Goal: Task Accomplishment & Management: Manage account settings

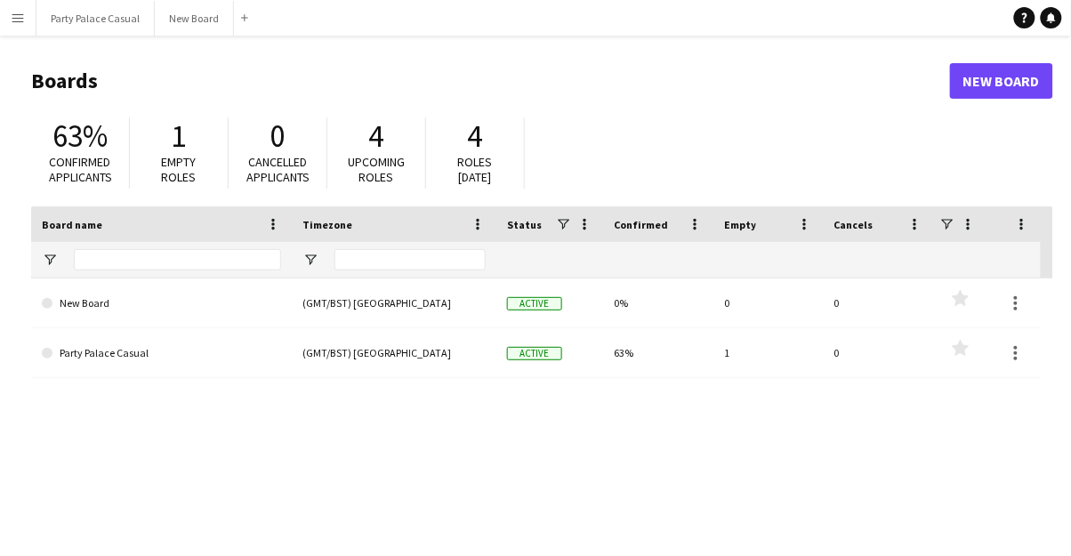
click at [533, 333] on div "0" at bounding box center [879, 352] width 110 height 49
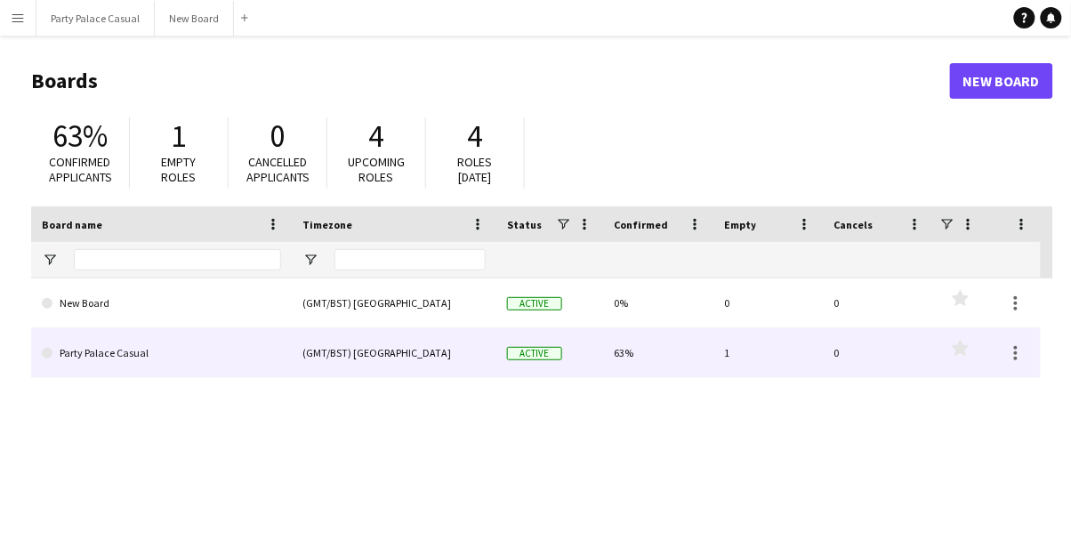
click at [49, 349] on span at bounding box center [47, 353] width 11 height 11
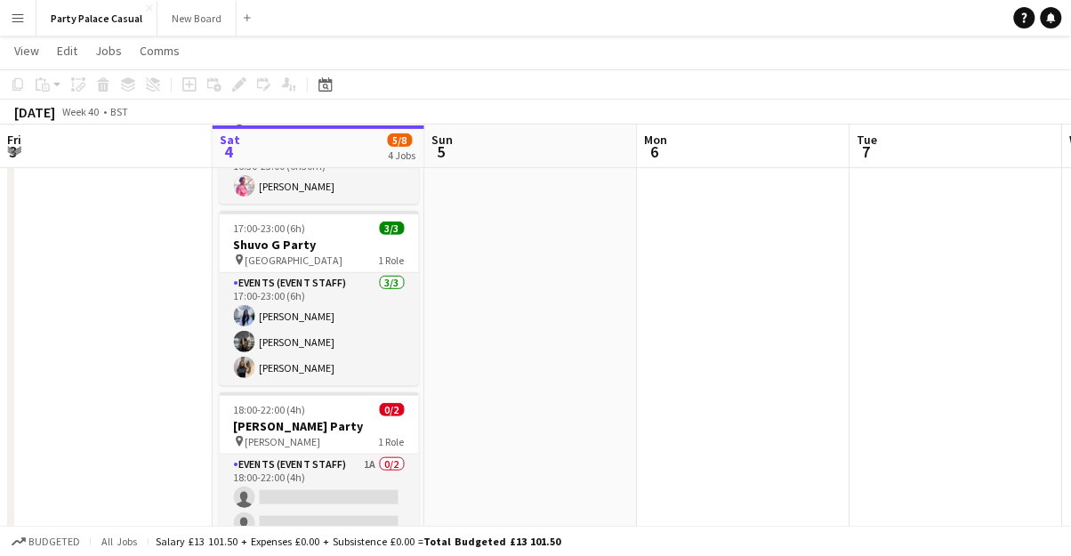
scroll to position [126, 0]
click at [375, 493] on app-card-role "Events (Event Staff) 1A 0/2 18:00-22:00 (4h) single-neutral-actions single-neut…" at bounding box center [319, 497] width 199 height 86
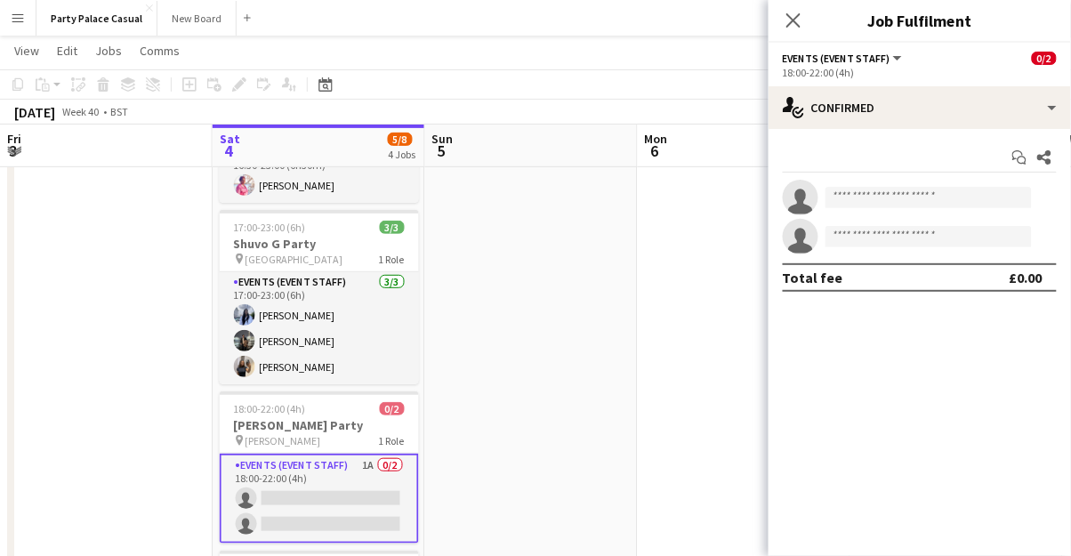
click at [533, 59] on span "0/2" at bounding box center [1044, 58] width 25 height 13
click at [533, 57] on span "0/2" at bounding box center [1044, 58] width 25 height 13
click at [533, 62] on span "0/2" at bounding box center [1044, 58] width 25 height 13
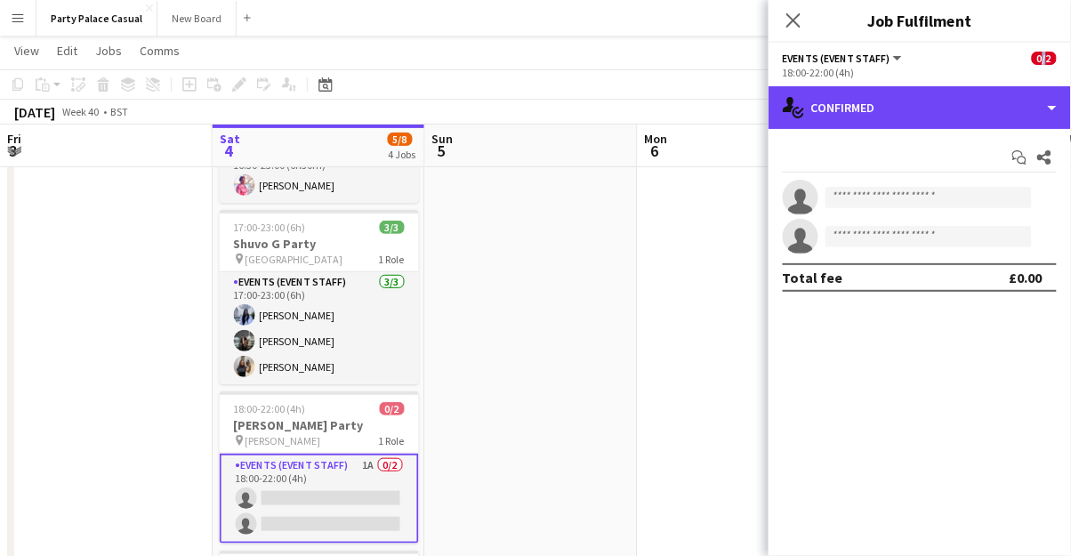
click at [533, 109] on div "single-neutral-actions-check-2 Confirmed" at bounding box center [920, 107] width 303 height 43
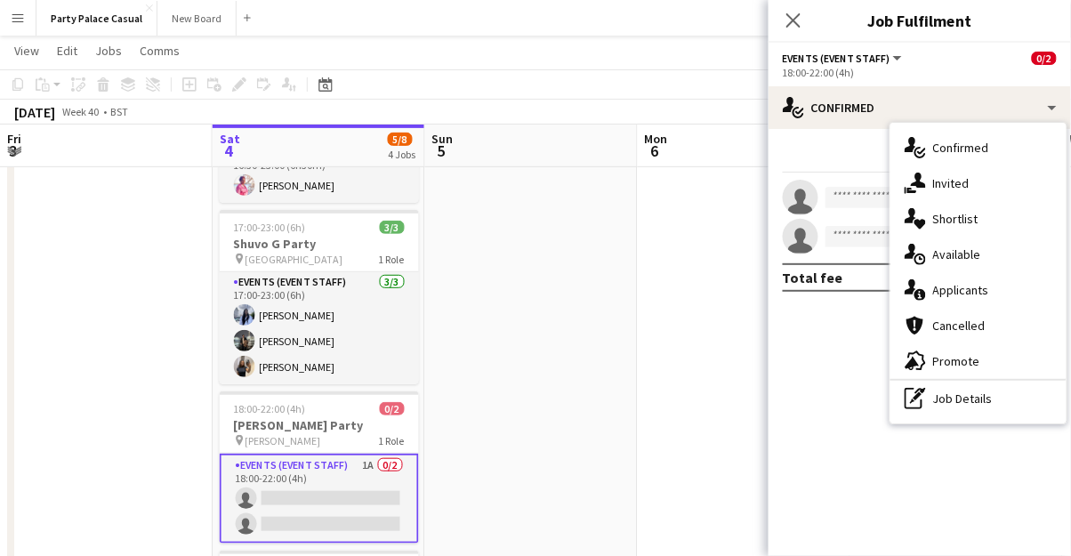
click at [533, 69] on div "18:00-22:00 (4h)" at bounding box center [920, 72] width 274 height 13
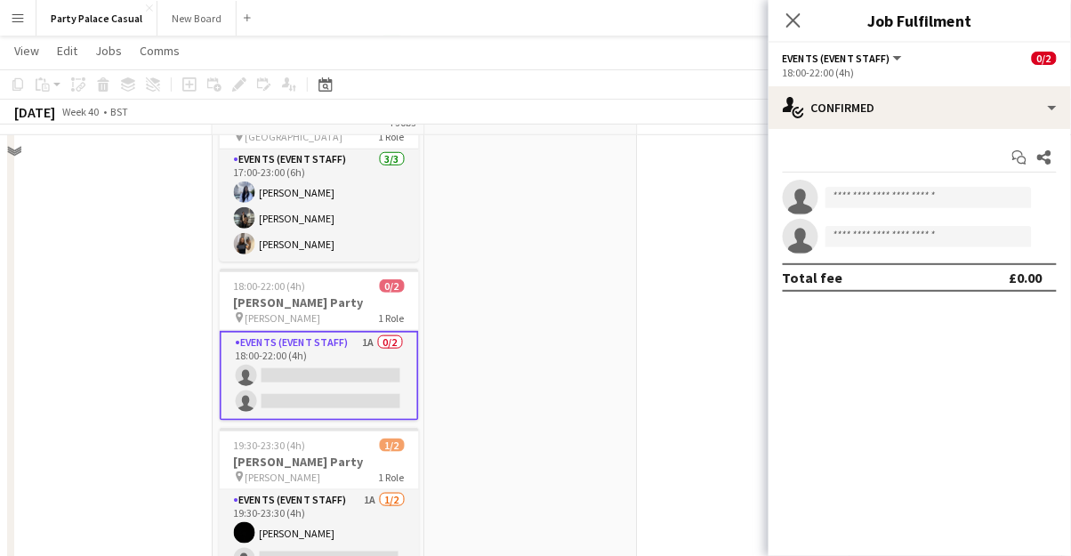
scroll to position [252, 0]
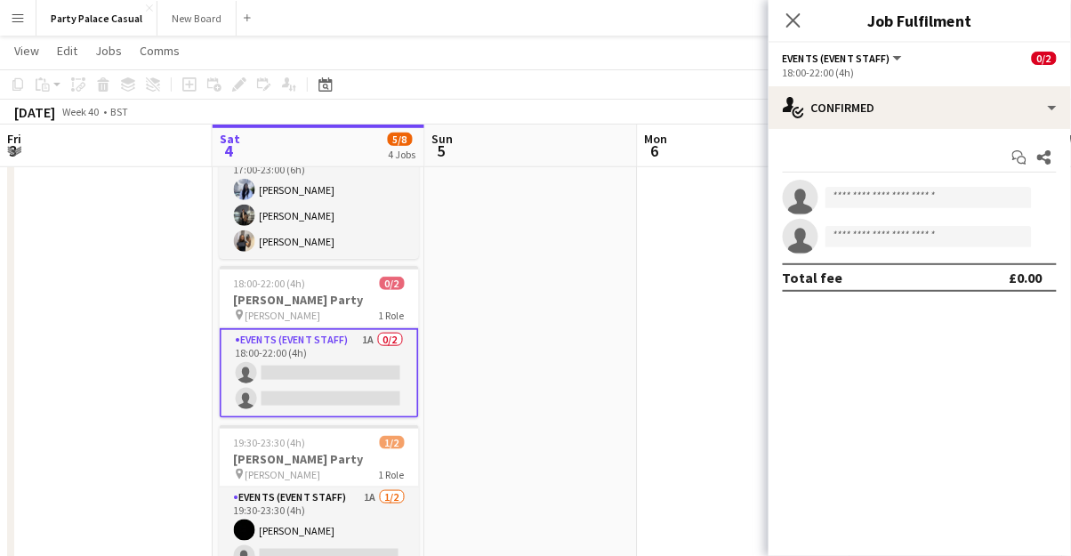
click at [396, 502] on app-card-role "Events (Event Staff) 1A [DATE] 19:30-23:30 (4h) [PERSON_NAME] single-neutral-ac…" at bounding box center [319, 531] width 199 height 86
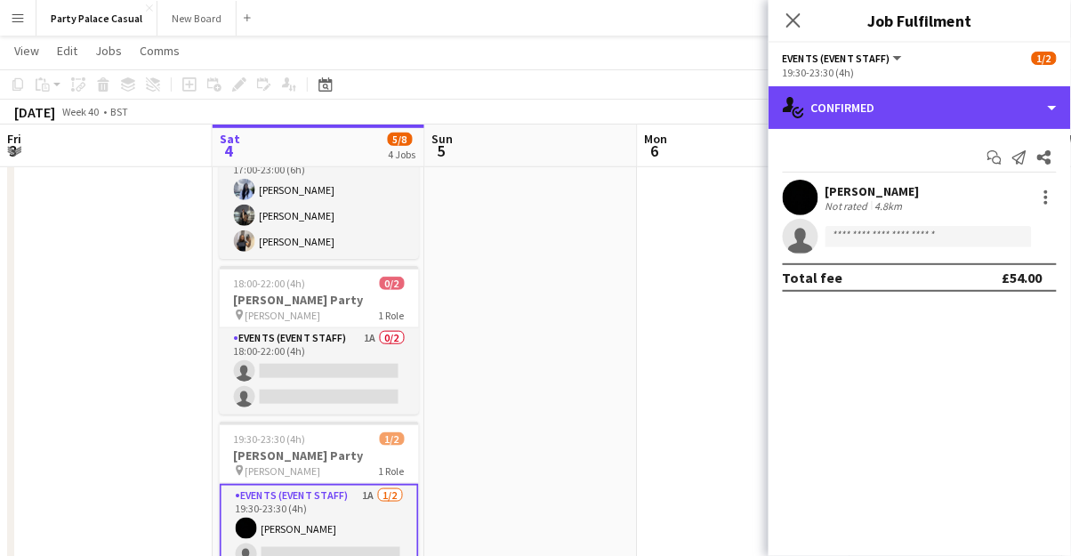
click at [533, 109] on div "single-neutral-actions-check-2 Confirmed" at bounding box center [920, 107] width 303 height 43
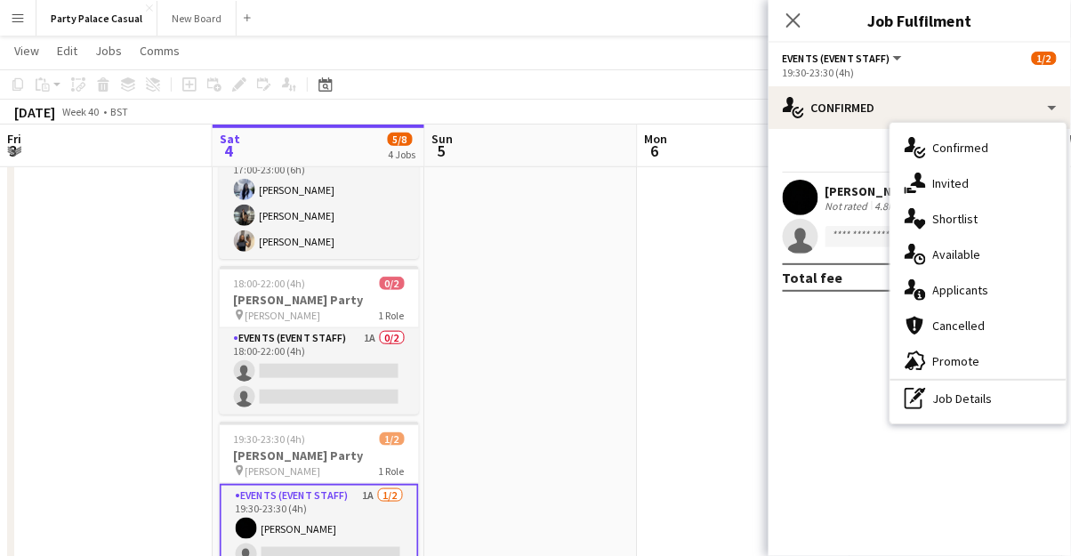
click at [533, 144] on span "Confirmed" at bounding box center [961, 148] width 56 height 16
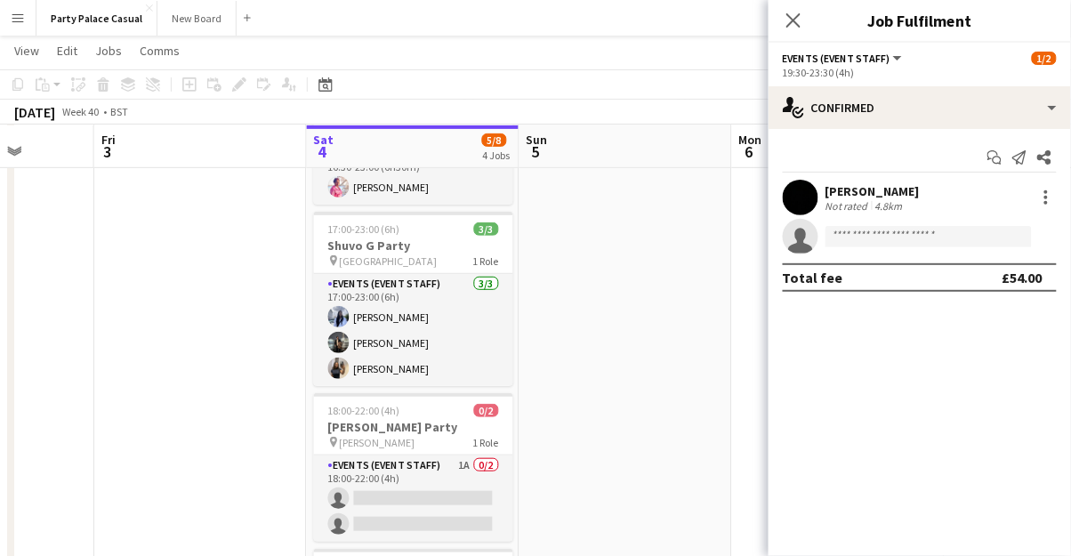
scroll to position [0, 543]
click at [533, 16] on icon at bounding box center [794, 20] width 14 height 14
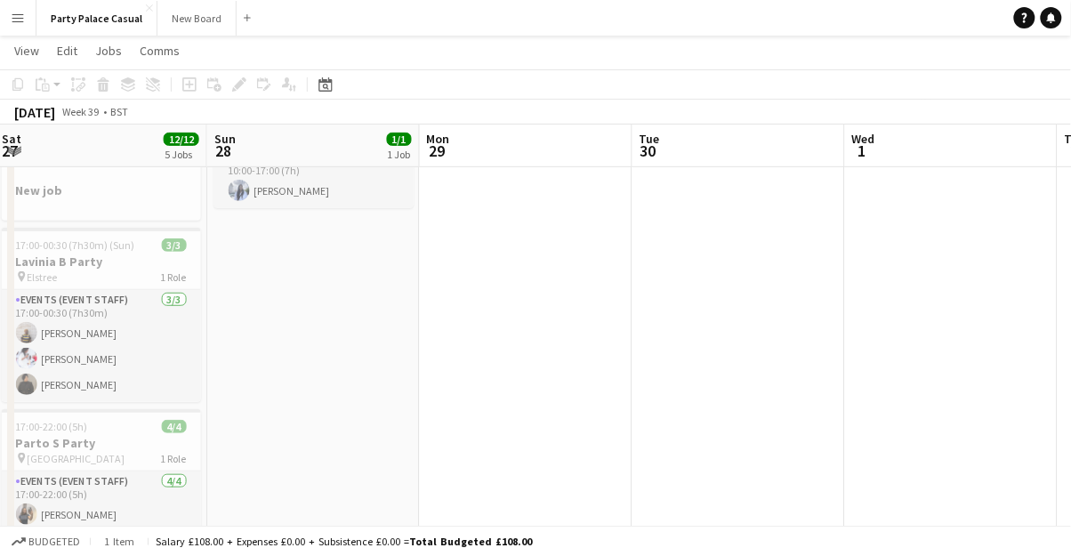
scroll to position [0, 427]
